Goal: Information Seeking & Learning: Learn about a topic

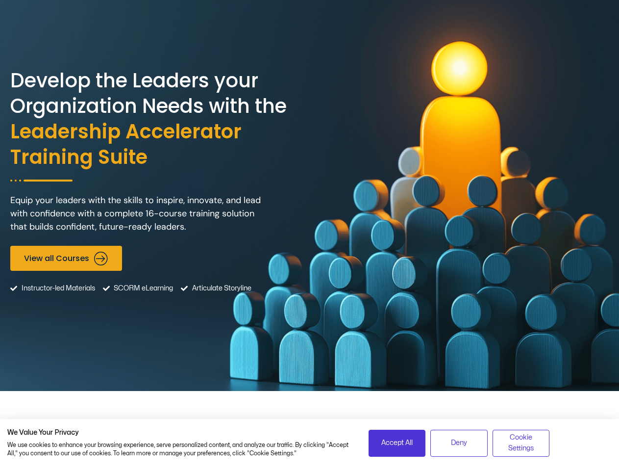
click at [309, 235] on div "Develop the Leaders your Organization Needs with the Leadership Accelerator Tra…" at bounding box center [309, 195] width 599 height 391
click at [397, 443] on span "Accept All" at bounding box center [397, 442] width 31 height 11
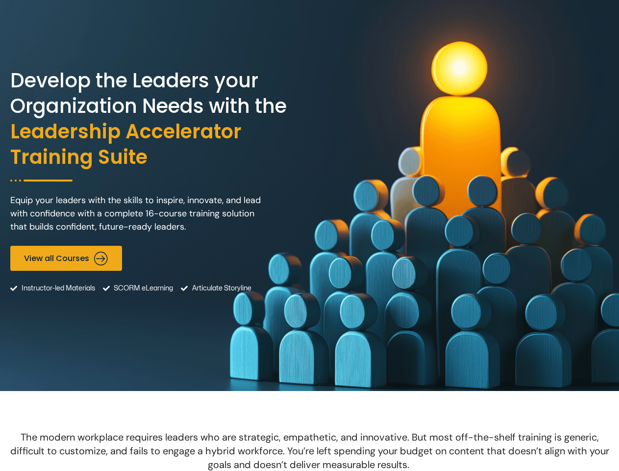
click at [459, 443] on span "The modern workplace requires leaders who are strategic, empathetic, and innova…" at bounding box center [309, 451] width 599 height 40
click at [521, 443] on span "The modern workplace requires leaders who are strategic, empathetic, and innova…" at bounding box center [309, 451] width 599 height 40
